Goal: Transaction & Acquisition: Download file/media

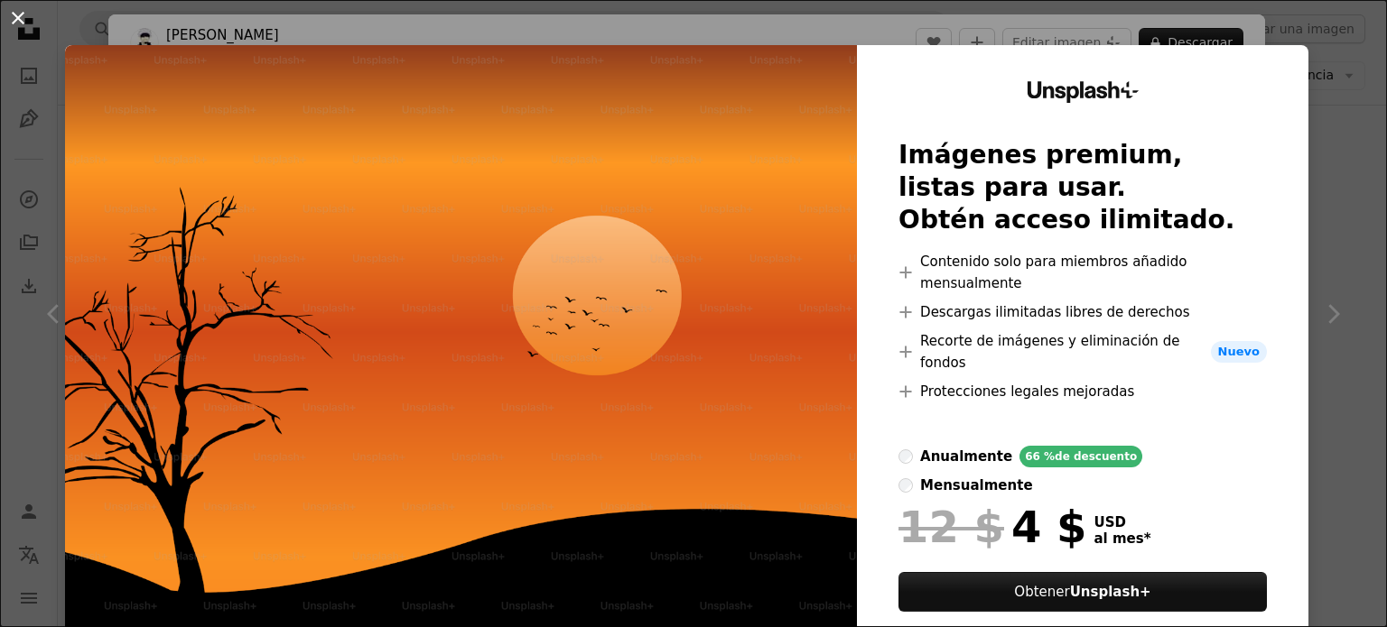
click at [18, 21] on button "An X shape" at bounding box center [18, 18] width 22 height 22
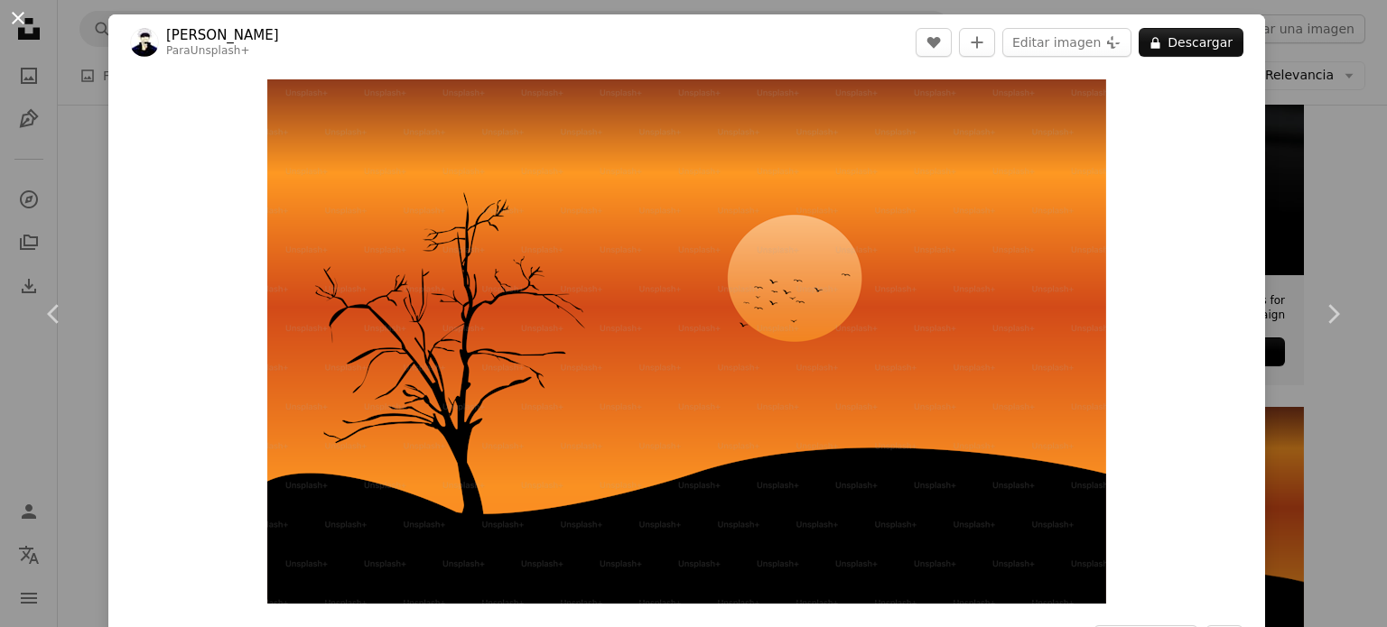
click at [18, 17] on button "An X shape" at bounding box center [18, 18] width 22 height 22
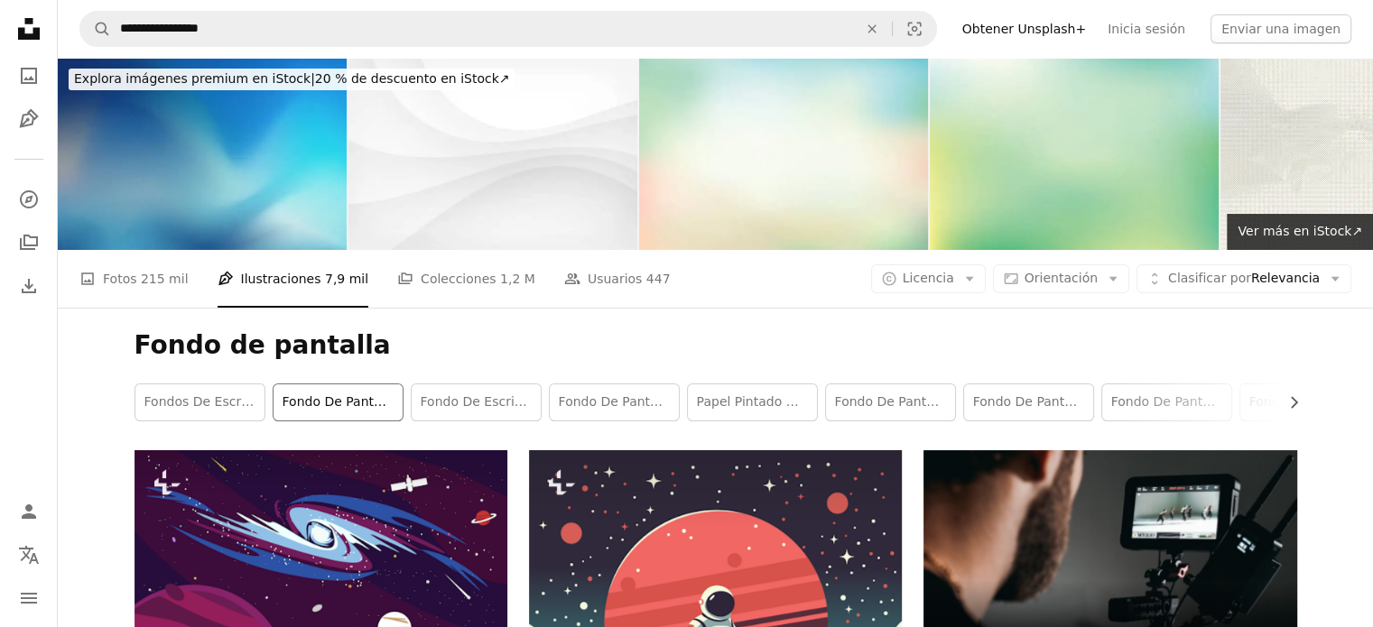
click at [334, 405] on link "fondo de pantalla 4k" at bounding box center [338, 403] width 129 height 36
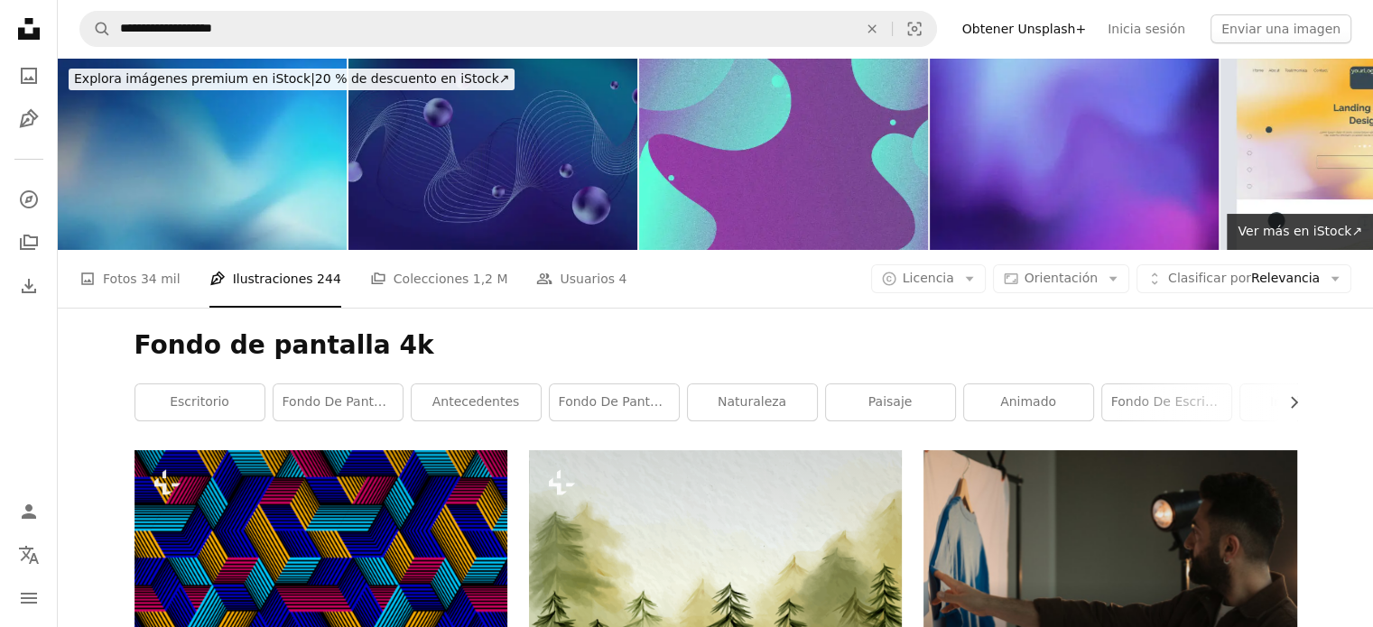
click at [509, 169] on img at bounding box center [492, 154] width 289 height 192
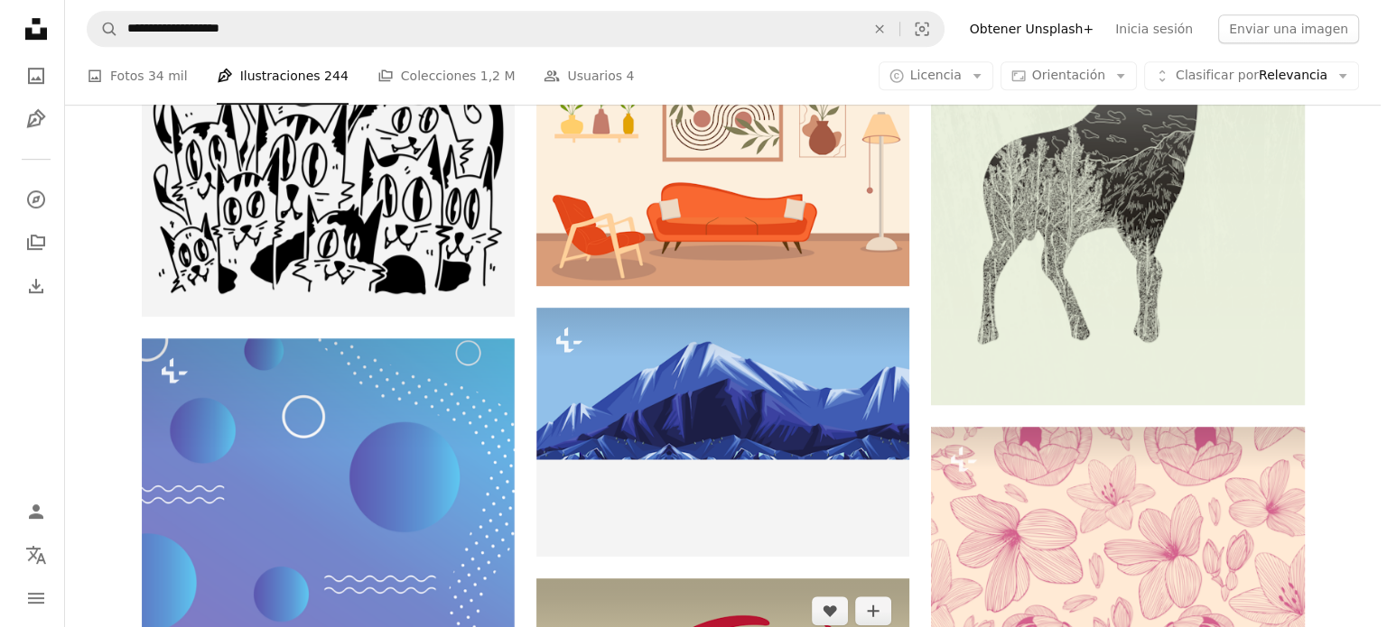
scroll to position [1647, 0]
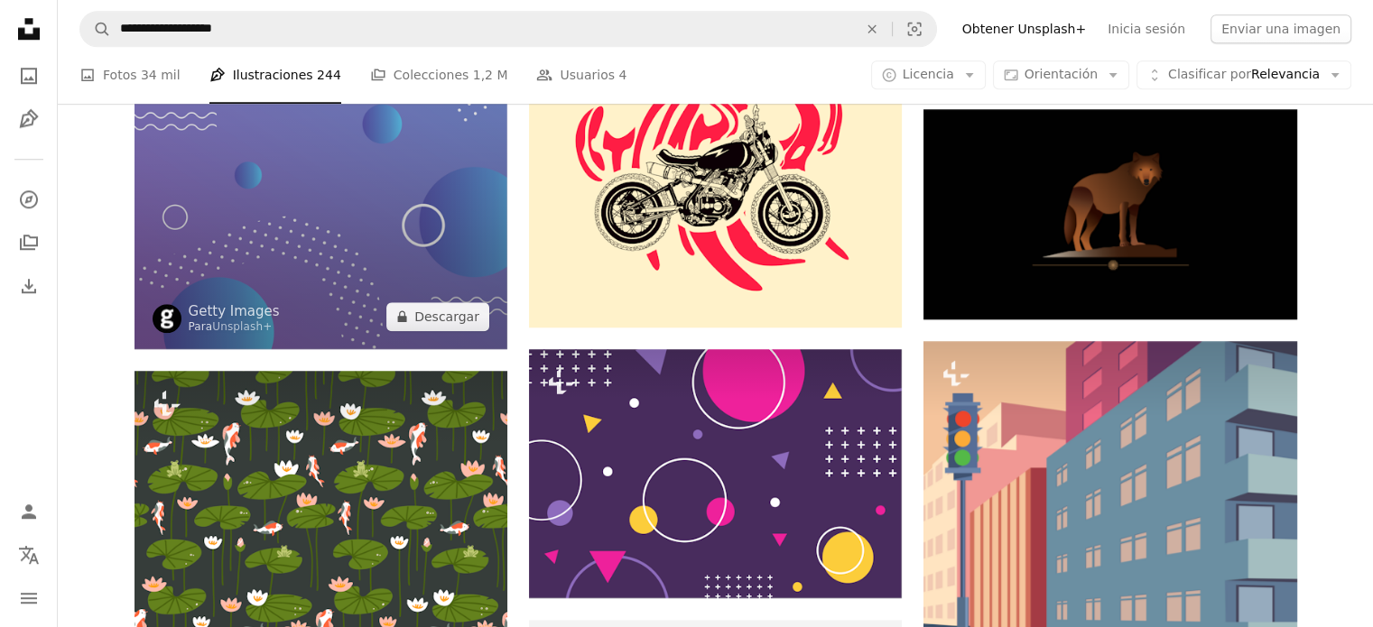
click at [251, 205] on img at bounding box center [321, 70] width 373 height 560
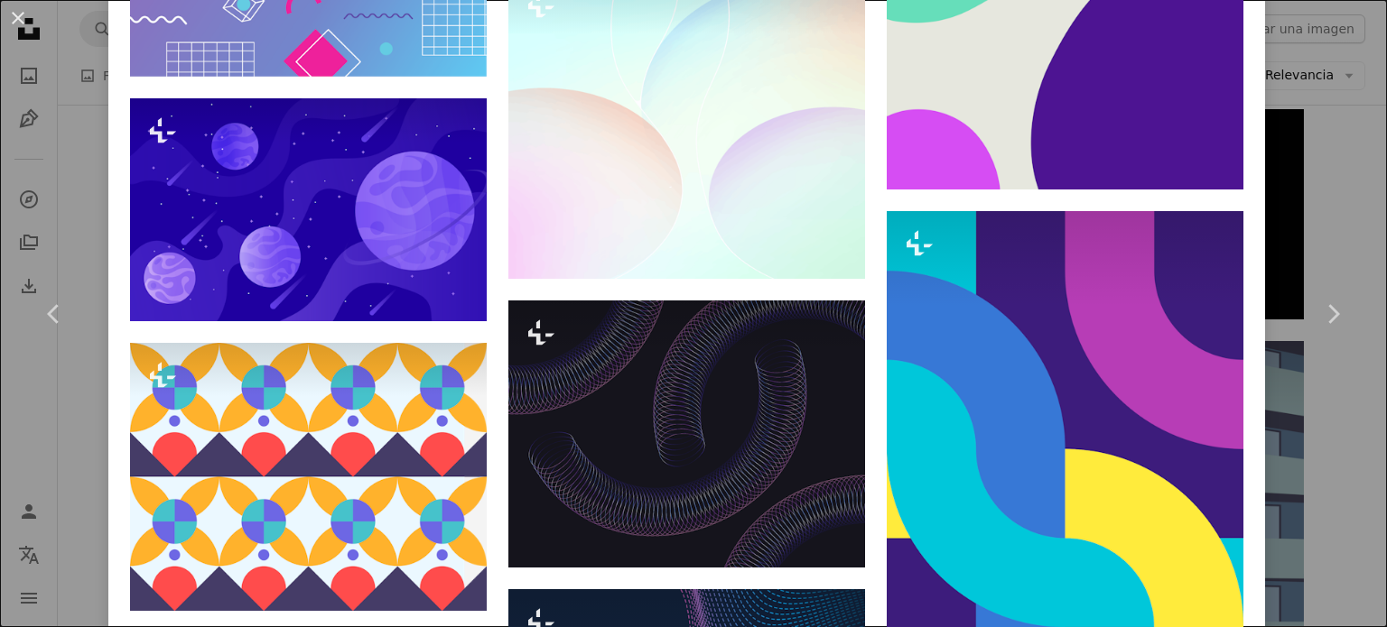
scroll to position [3160, 0]
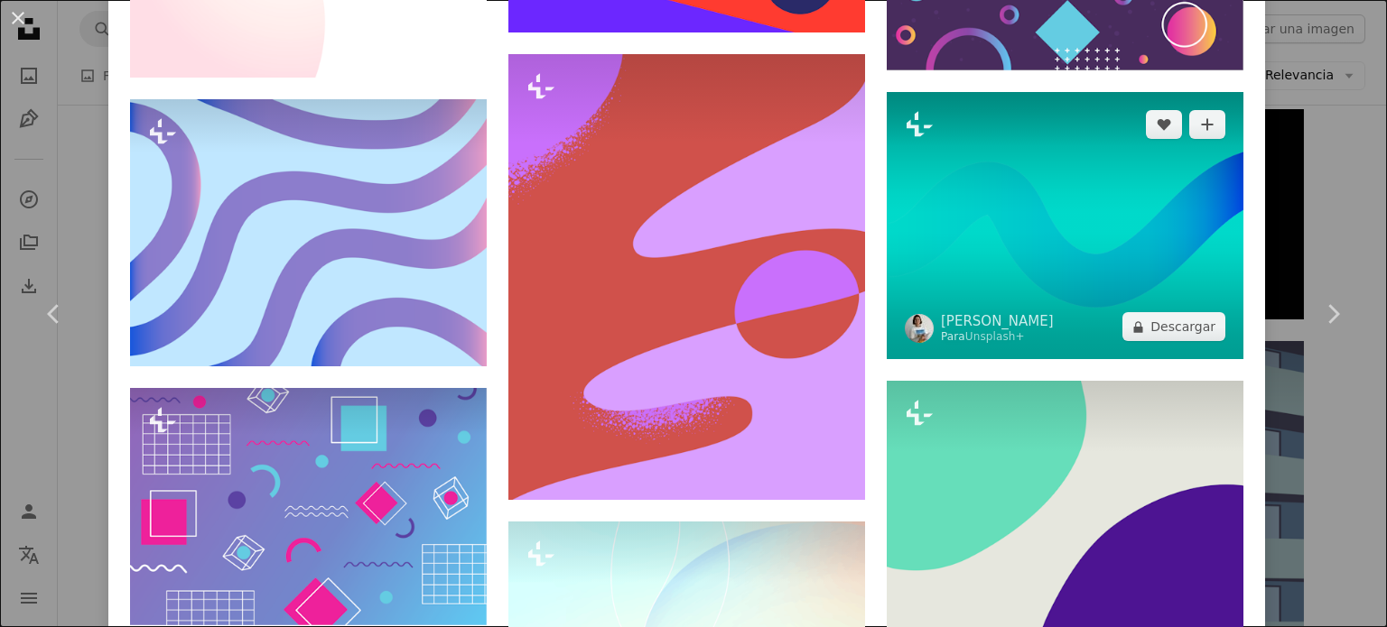
click at [924, 165] on img at bounding box center [1064, 225] width 357 height 267
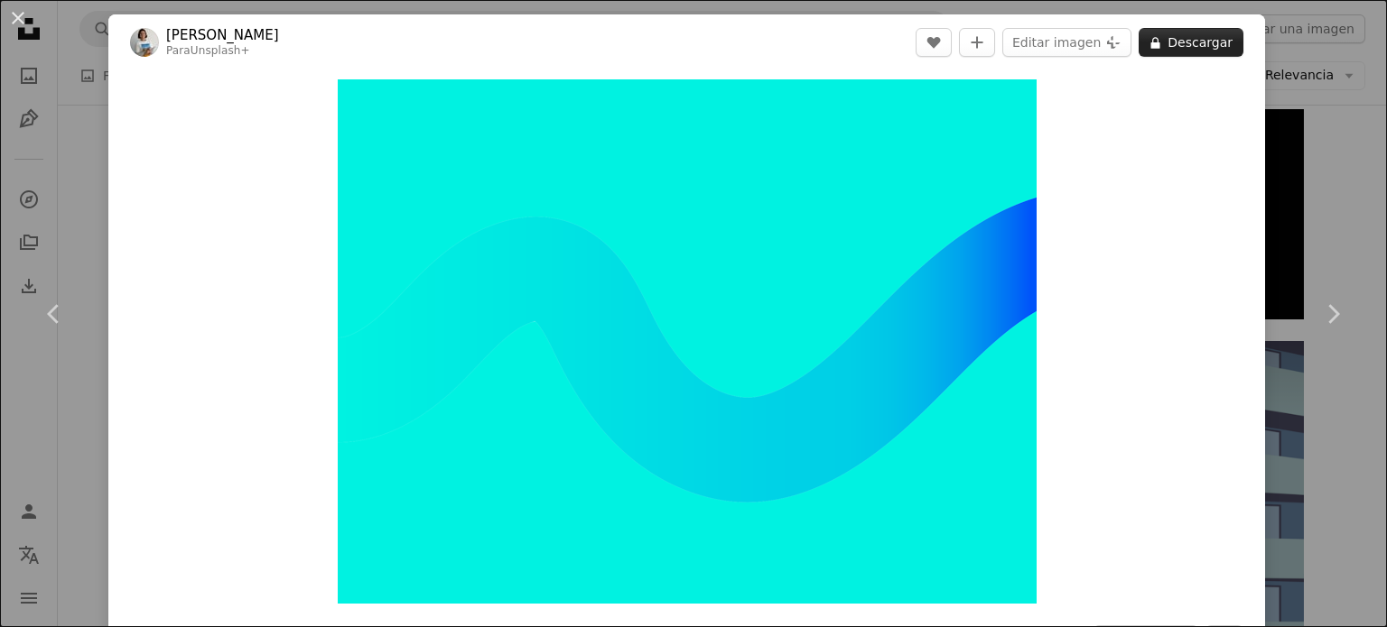
click at [1178, 39] on button "A lock Descargar" at bounding box center [1190, 42] width 105 height 29
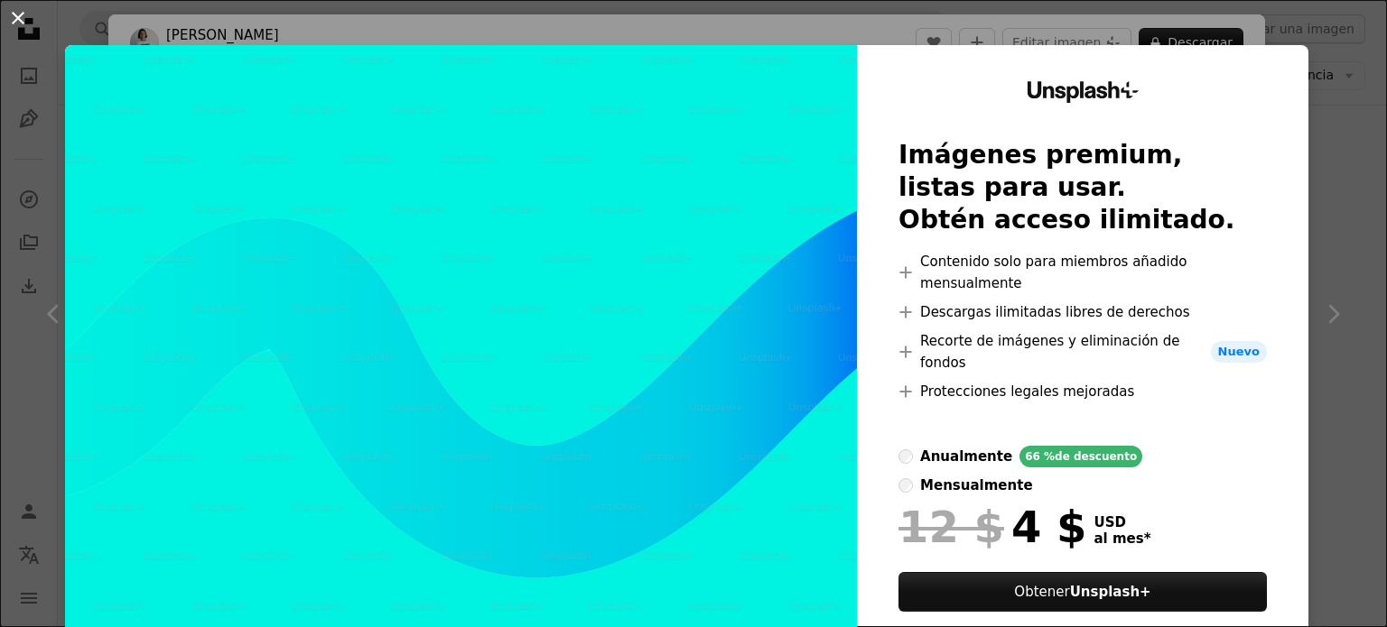
click at [14, 14] on button "An X shape" at bounding box center [18, 18] width 22 height 22
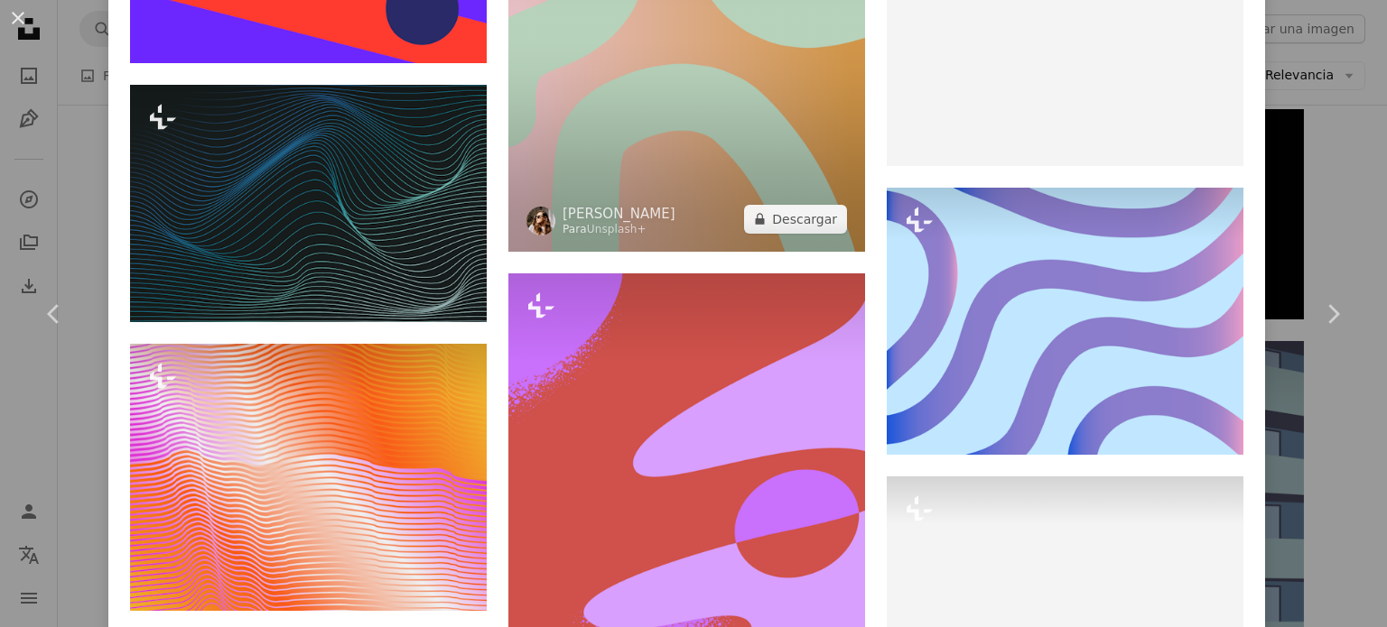
scroll to position [2745, 0]
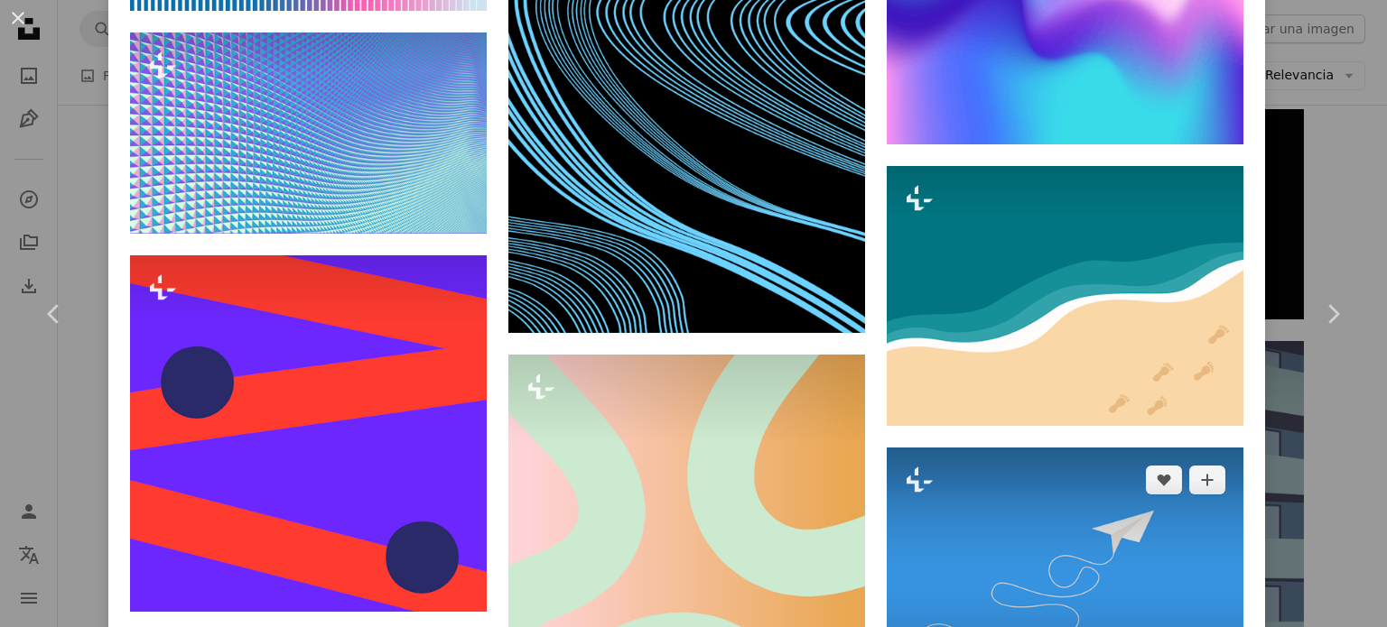
click at [958, 559] on img at bounding box center [1064, 581] width 357 height 267
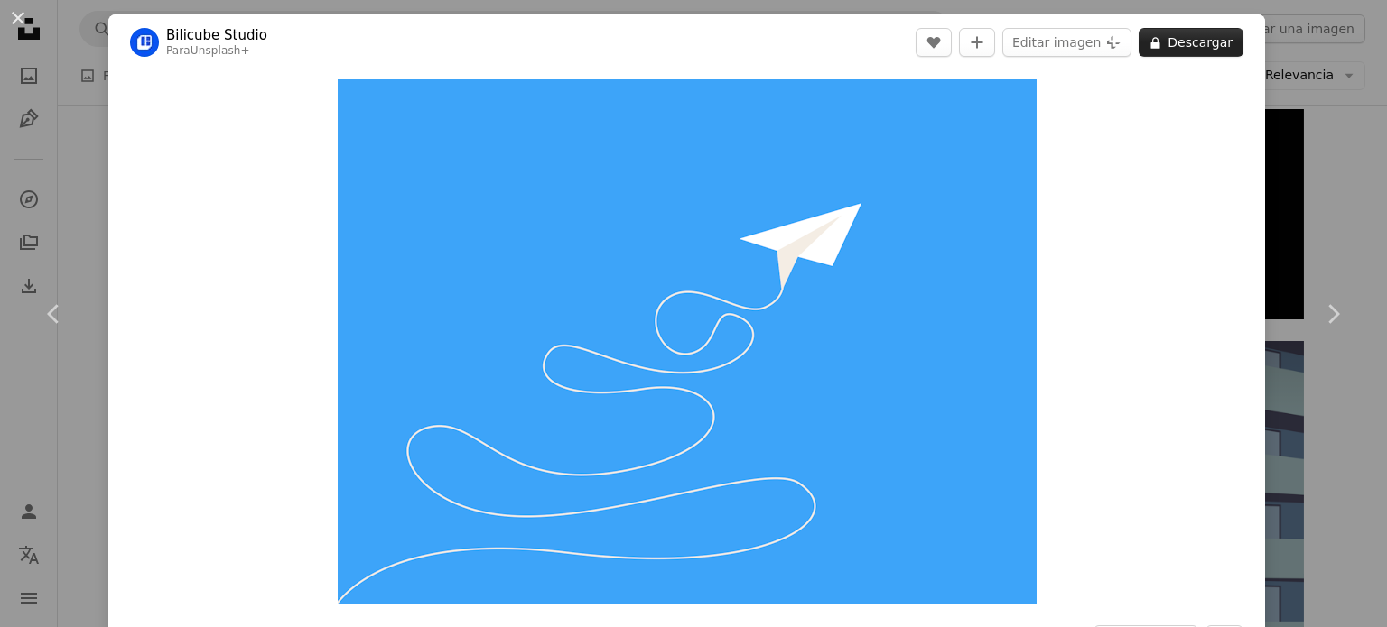
click at [1202, 45] on button "A lock Descargar" at bounding box center [1190, 42] width 105 height 29
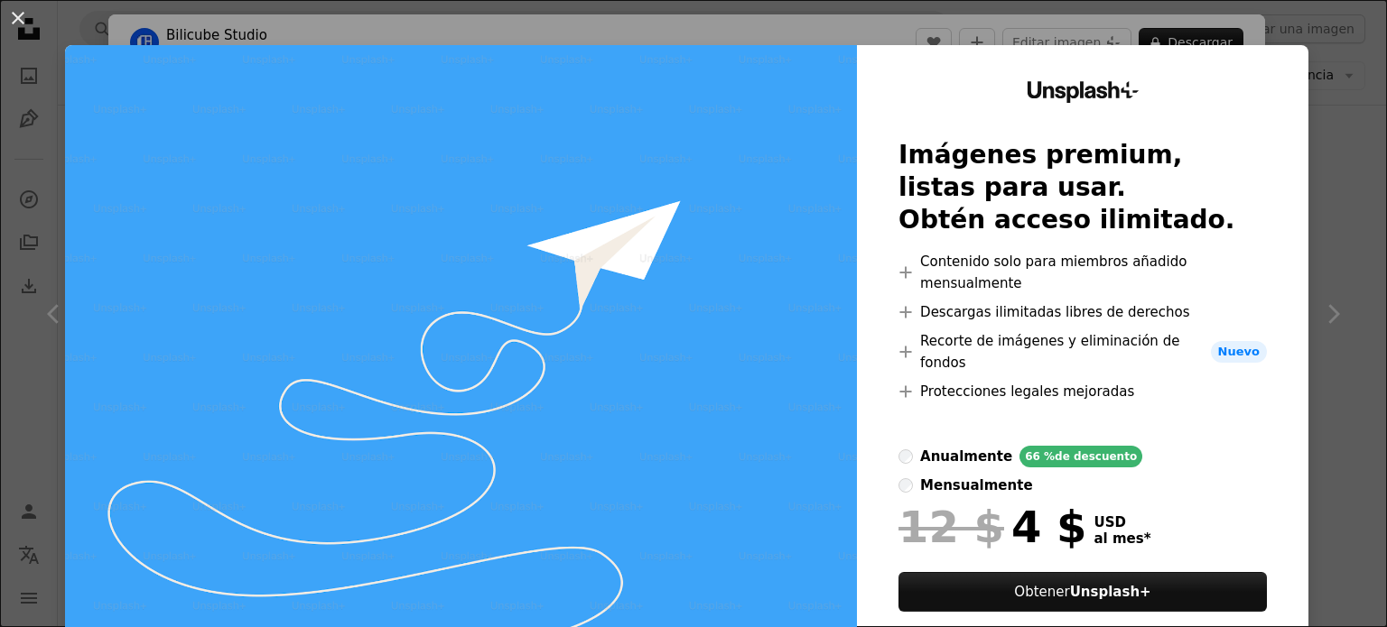
click at [7, 23] on button "An X shape" at bounding box center [18, 18] width 22 height 22
